Goal: Information Seeking & Learning: Find specific fact

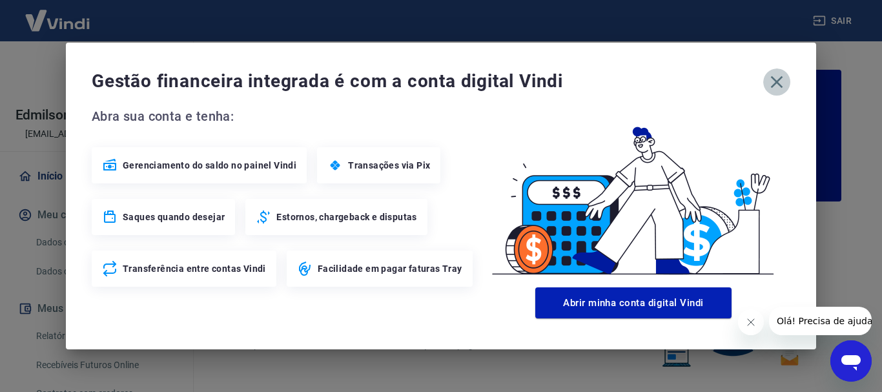
click at [777, 85] on icon "button" at bounding box center [777, 82] width 21 height 21
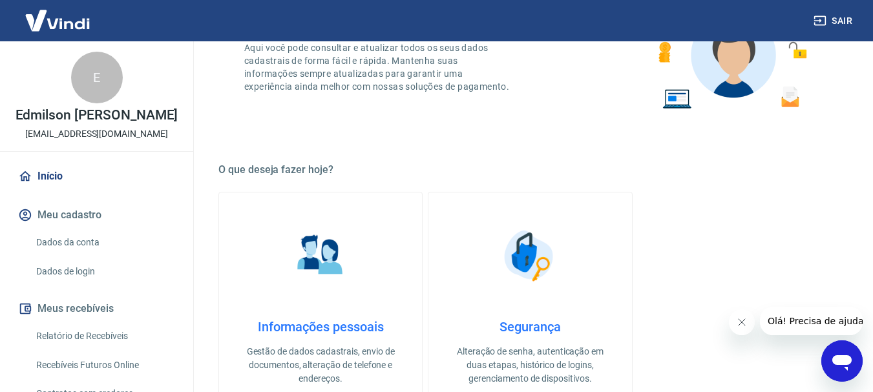
scroll to position [711, 0]
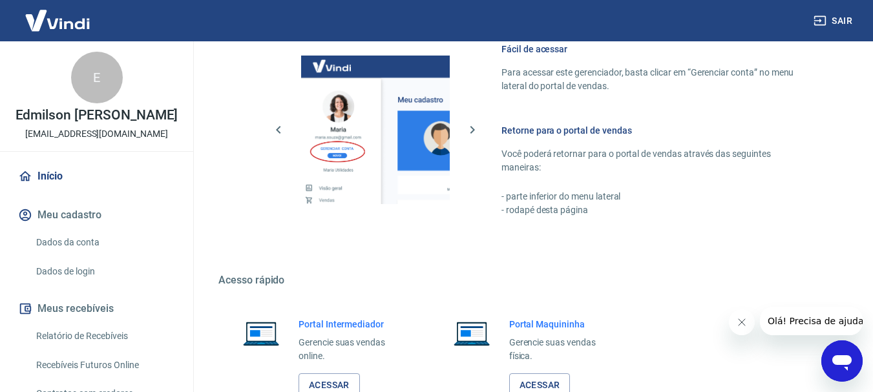
click at [98, 349] on link "Relatório de Recebíveis" at bounding box center [104, 336] width 147 height 26
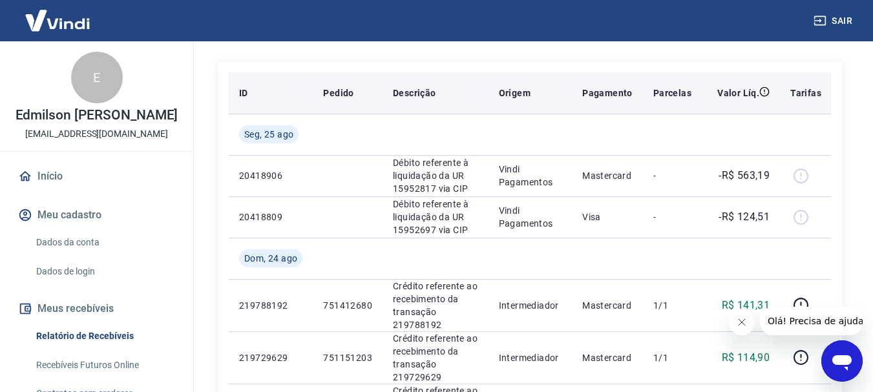
scroll to position [323, 0]
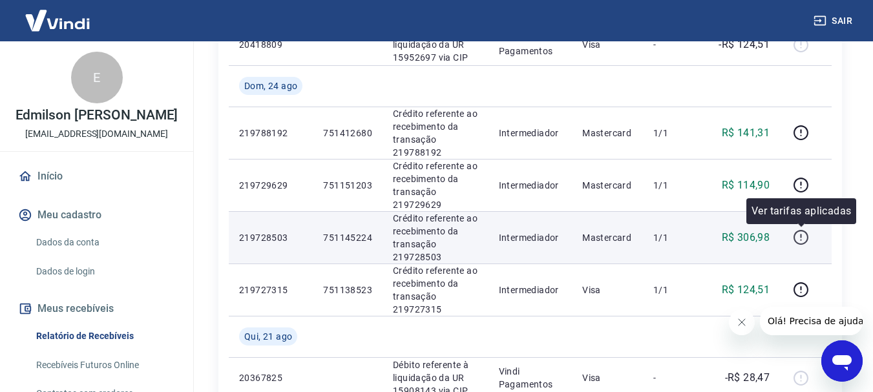
click at [806, 240] on icon "button" at bounding box center [801, 237] width 16 height 16
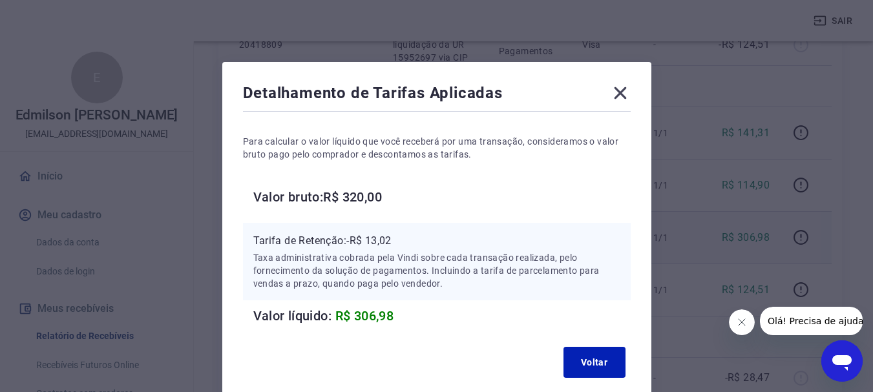
click at [627, 88] on icon at bounding box center [620, 93] width 21 height 21
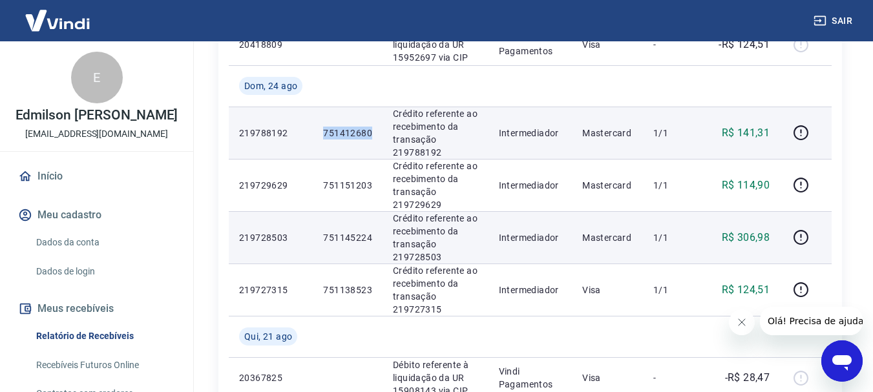
drag, startPoint x: 323, startPoint y: 128, endPoint x: 375, endPoint y: 136, distance: 52.9
click at [375, 136] on td "751412680" at bounding box center [348, 133] width 70 height 52
copy p "751412680"
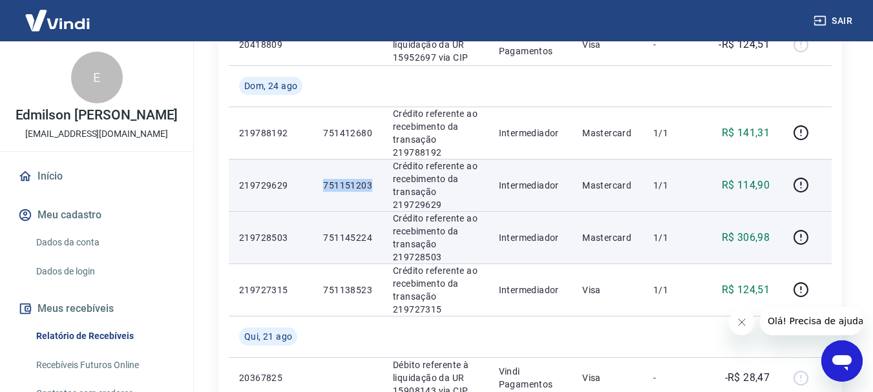
drag, startPoint x: 318, startPoint y: 189, endPoint x: 371, endPoint y: 183, distance: 53.4
click at [371, 183] on td "751151203" at bounding box center [348, 185] width 70 height 52
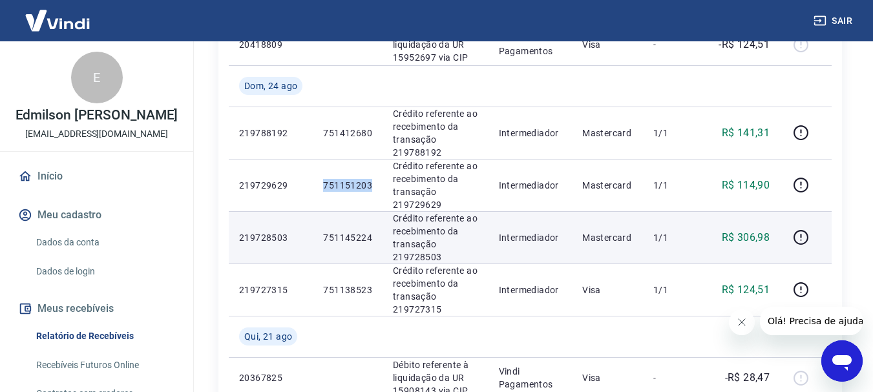
copy p "751151203"
drag, startPoint x: 317, startPoint y: 230, endPoint x: 377, endPoint y: 238, distance: 61.2
click at [377, 238] on td "751145224" at bounding box center [348, 237] width 70 height 52
copy p "751145224"
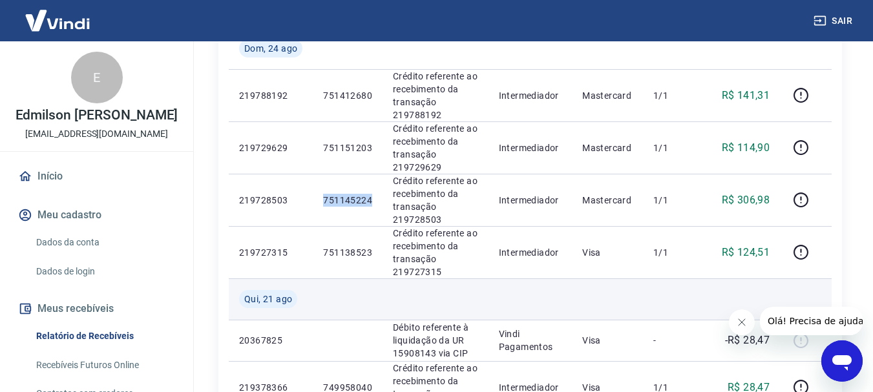
scroll to position [388, 0]
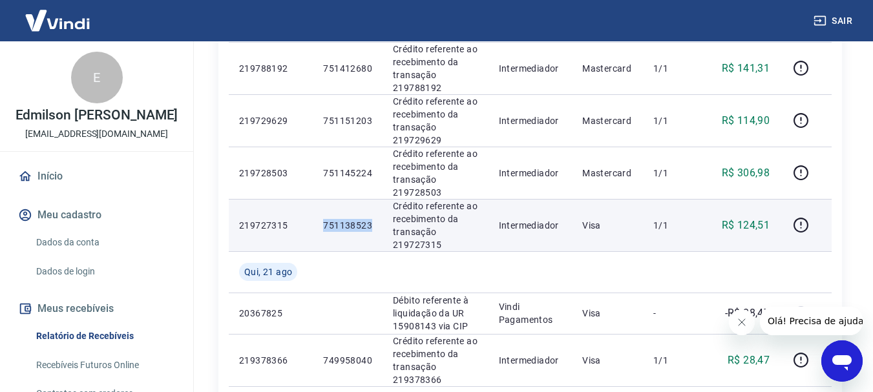
drag, startPoint x: 315, startPoint y: 219, endPoint x: 380, endPoint y: 235, distance: 67.8
click at [380, 235] on td "751138523" at bounding box center [348, 225] width 70 height 52
copy p "751138523"
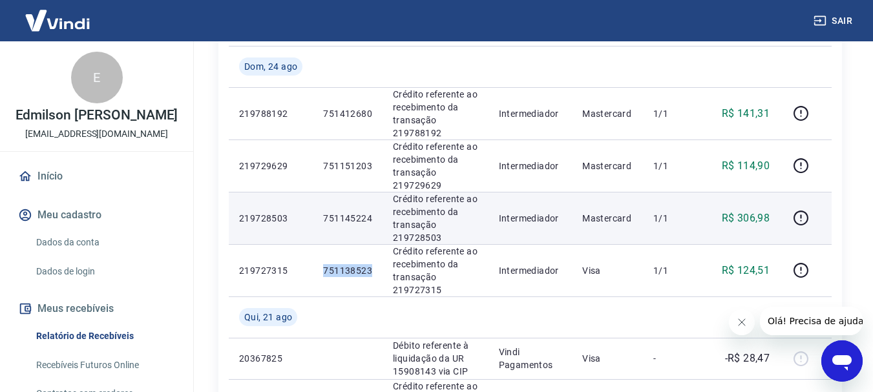
scroll to position [323, 0]
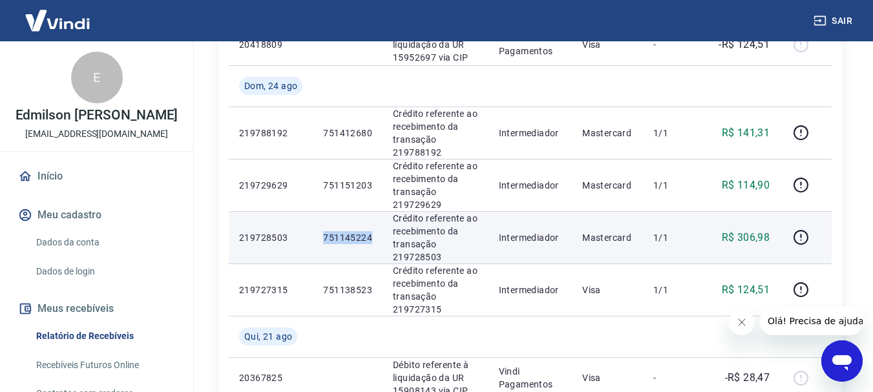
drag, startPoint x: 310, startPoint y: 229, endPoint x: 371, endPoint y: 236, distance: 61.7
click at [371, 236] on tr "219728503 751145224 Crédito referente ao recebimento da transação 219728503 Int…" at bounding box center [530, 237] width 603 height 52
copy tr "751145224"
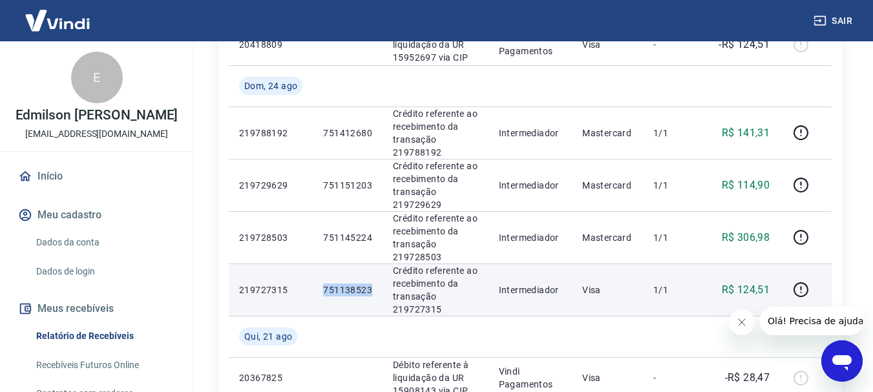
drag, startPoint x: 312, startPoint y: 295, endPoint x: 378, endPoint y: 294, distance: 65.9
click at [378, 294] on tr "219727315 751138523 Crédito referente ao recebimento da transação 219727315 Int…" at bounding box center [530, 290] width 603 height 52
copy tr "751138523"
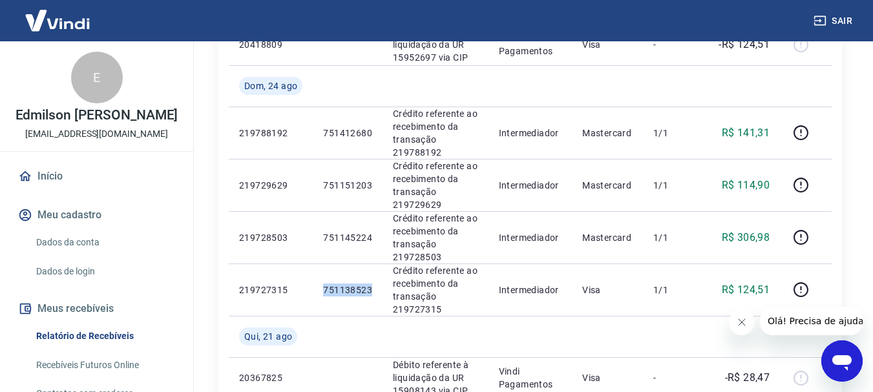
click at [834, 21] on button "Sair" at bounding box center [834, 21] width 47 height 24
